Goal: Transaction & Acquisition: Purchase product/service

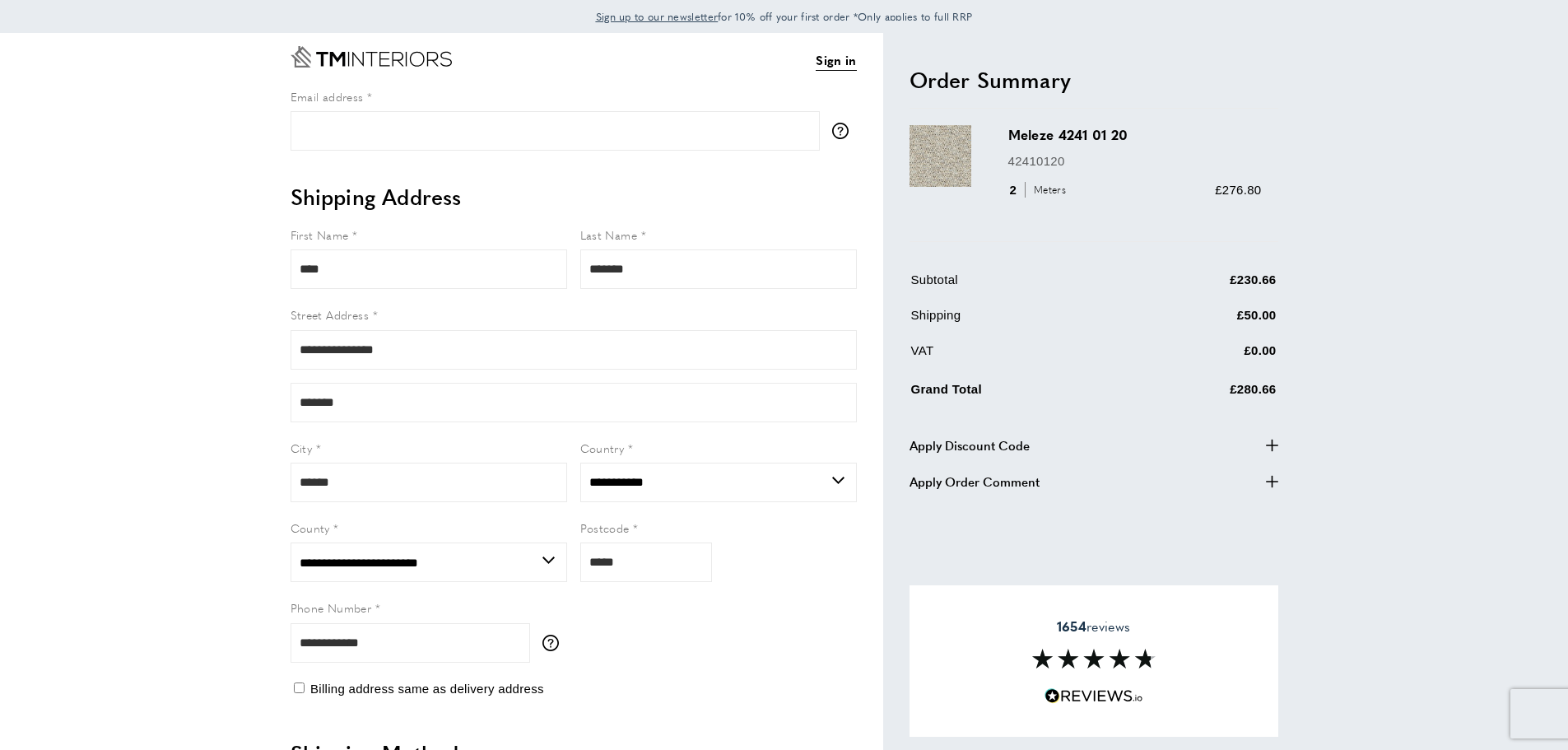
select select "**"
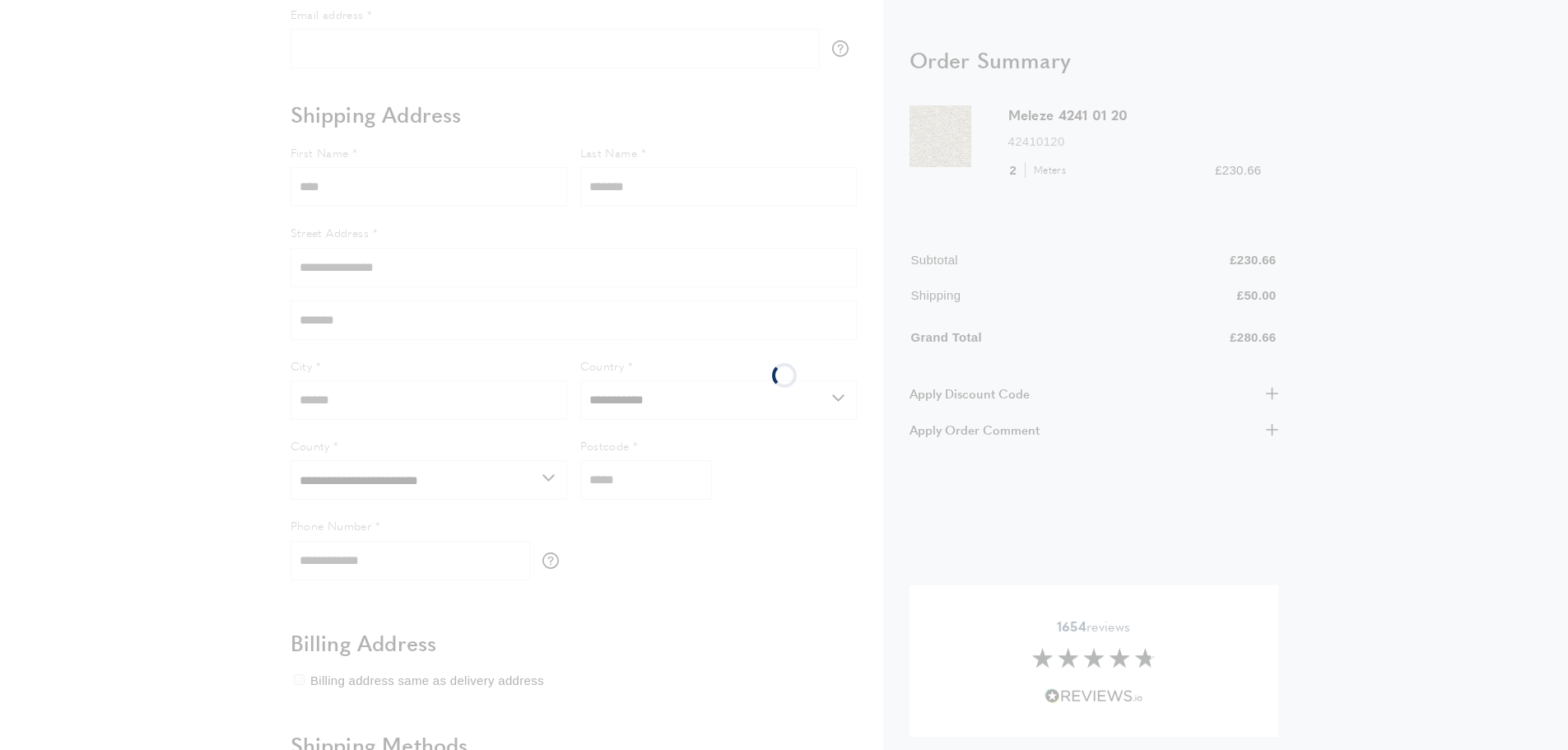
select select "**"
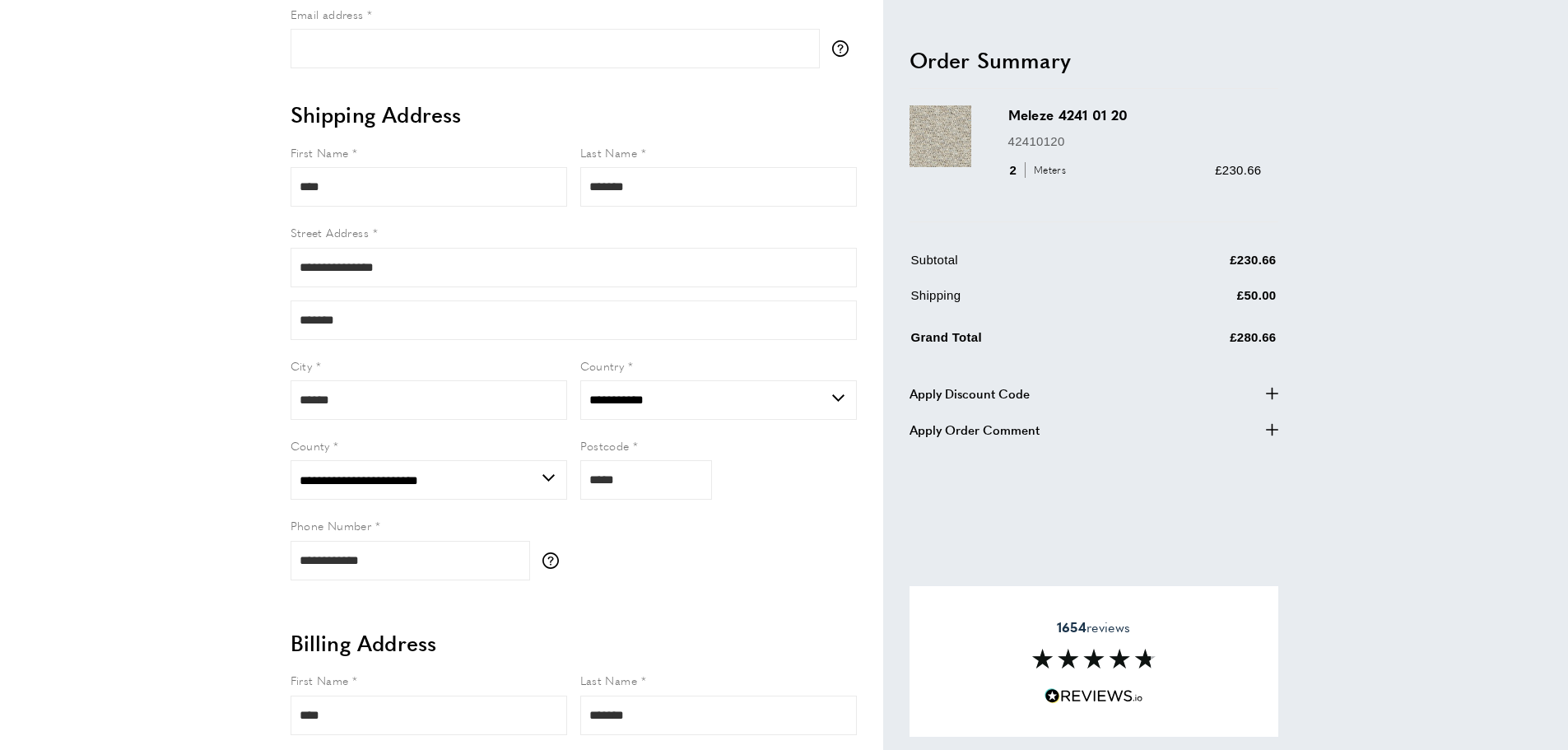
scroll to position [0, 0]
